Goal: Task Accomplishment & Management: Use online tool/utility

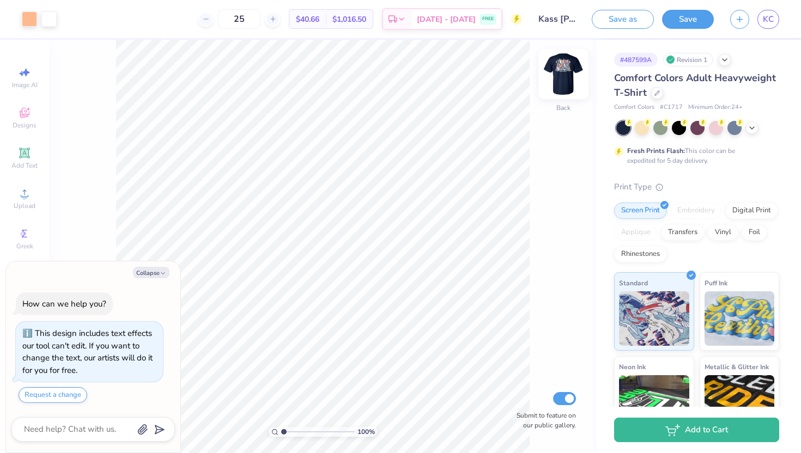
click at [563, 73] on img at bounding box center [564, 74] width 44 height 44
click at [48, 16] on div at bounding box center [48, 17] width 15 height 15
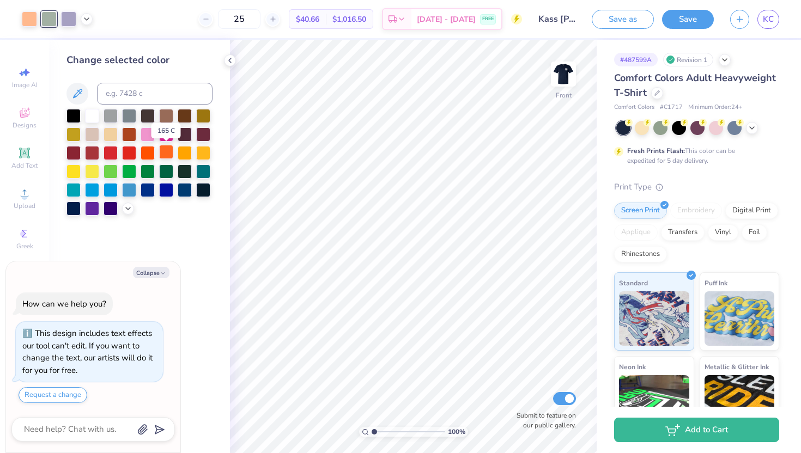
click at [167, 154] on div at bounding box center [166, 152] width 14 height 14
click at [183, 154] on div at bounding box center [185, 152] width 14 height 14
click at [69, 18] on div at bounding box center [68, 17] width 15 height 15
click at [91, 116] on div at bounding box center [92, 115] width 14 height 14
click at [28, 20] on div at bounding box center [29, 17] width 15 height 15
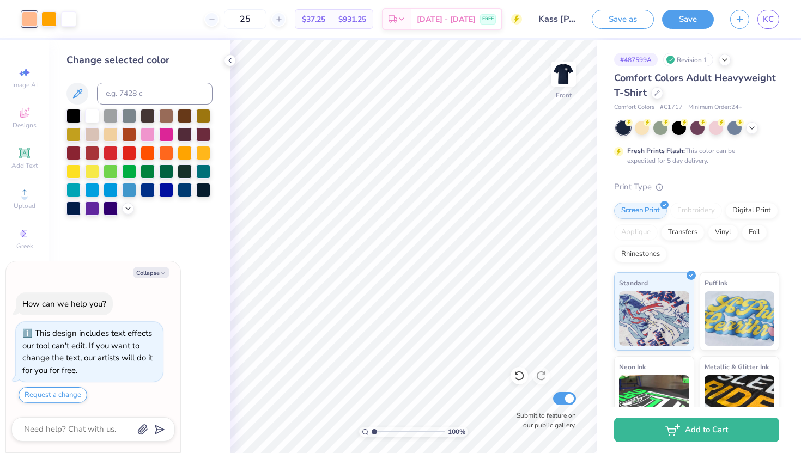
click at [89, 17] on div "25 $37.25 Per Item $931.25 Total Est. Delivery [DATE] - [DATE] FREE" at bounding box center [303, 19] width 438 height 38
click at [108, 135] on div at bounding box center [111, 133] width 14 height 14
click at [73, 26] on div at bounding box center [68, 17] width 15 height 15
click at [129, 186] on div at bounding box center [129, 189] width 14 height 14
click at [113, 114] on div at bounding box center [111, 115] width 14 height 14
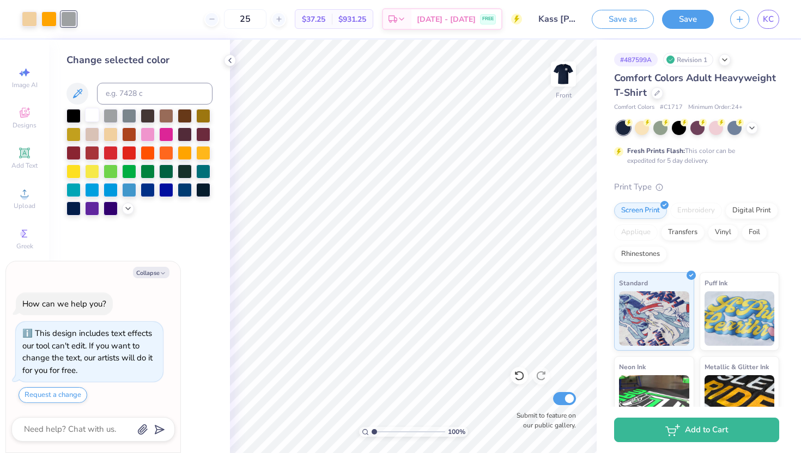
click at [91, 117] on div at bounding box center [92, 115] width 14 height 14
click at [27, 20] on div at bounding box center [29, 17] width 15 height 15
click at [201, 153] on div at bounding box center [203, 152] width 14 height 14
click at [231, 62] on icon at bounding box center [230, 60] width 9 height 9
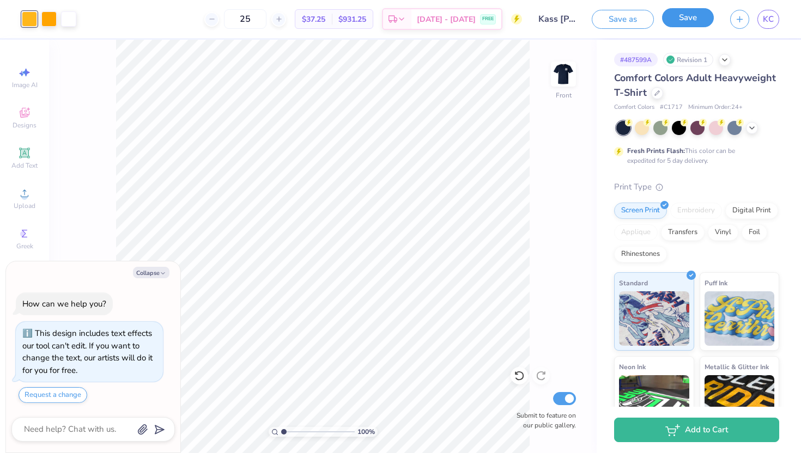
click at [693, 19] on button "Save" at bounding box center [688, 17] width 52 height 19
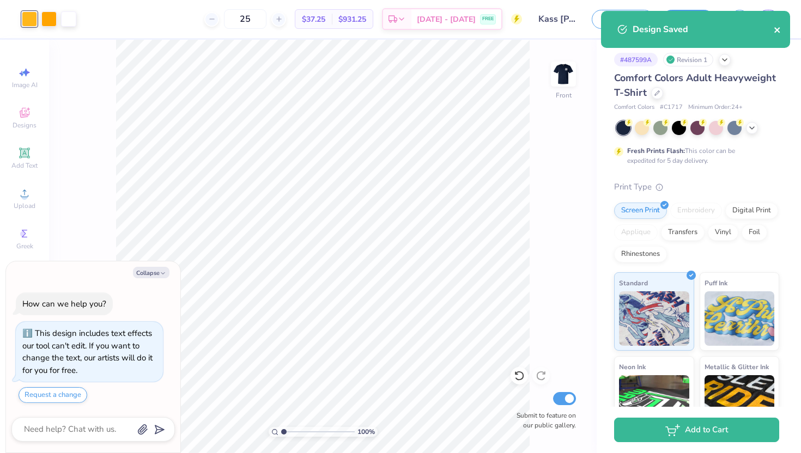
click at [778, 28] on icon "close" at bounding box center [776, 29] width 5 height 5
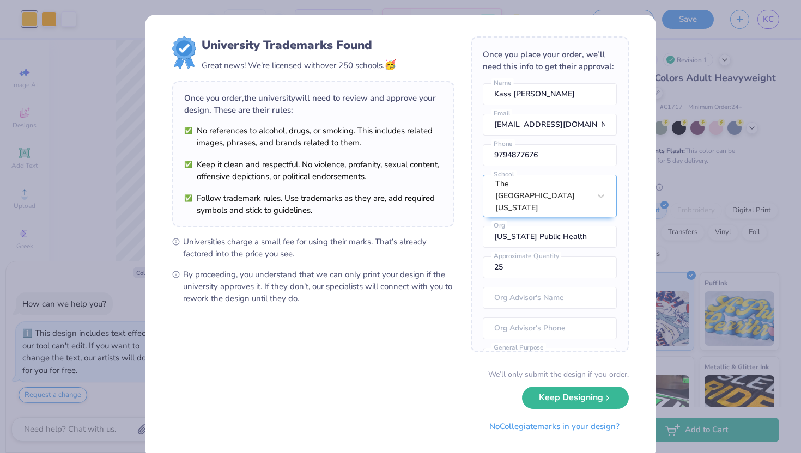
click at [554, 7] on div "University Trademarks Found Great news! We’re licensed with over 250 schools. 🥳…" at bounding box center [400, 226] width 801 height 453
click at [88, 126] on div "University Trademarks Found Great news! We’re licensed with over 250 schools. 🥳…" at bounding box center [400, 226] width 801 height 453
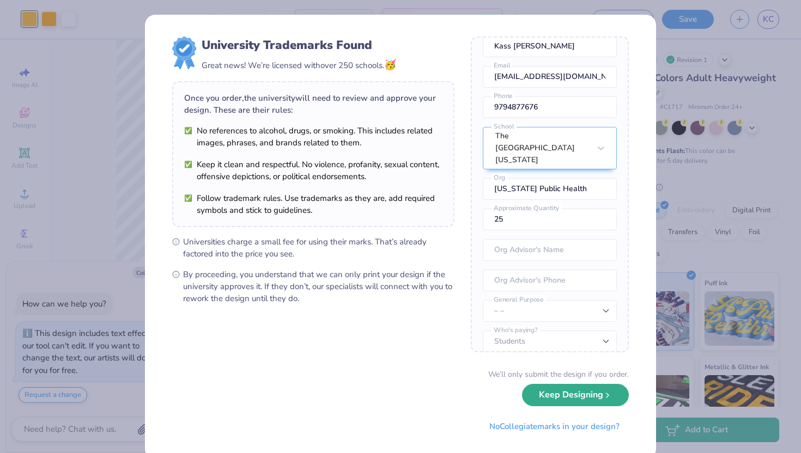
click at [572, 399] on button "Keep Designing" at bounding box center [575, 395] width 107 height 22
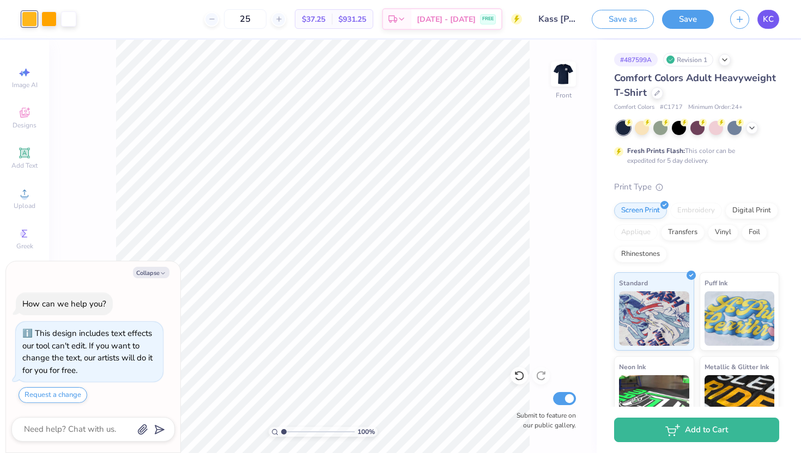
click at [768, 15] on span "KC" at bounding box center [768, 19] width 11 height 13
type textarea "x"
